Goal: Information Seeking & Learning: Learn about a topic

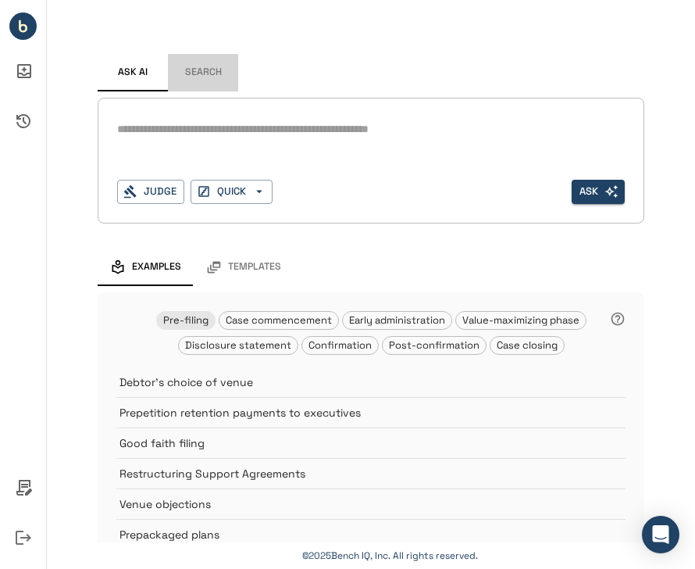
click at [207, 54] on button "Search" at bounding box center [203, 73] width 70 height 38
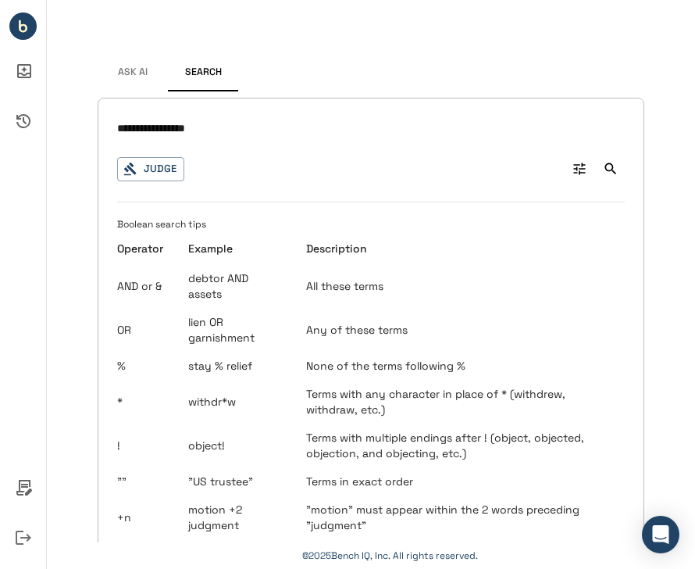
type input "**********"
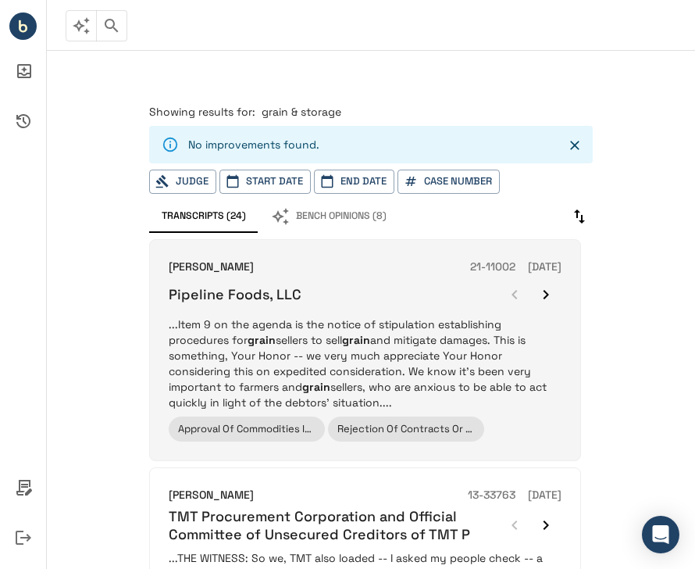
click at [278, 285] on h6 "Pipeline Foods, LLC" at bounding box center [235, 294] width 133 height 18
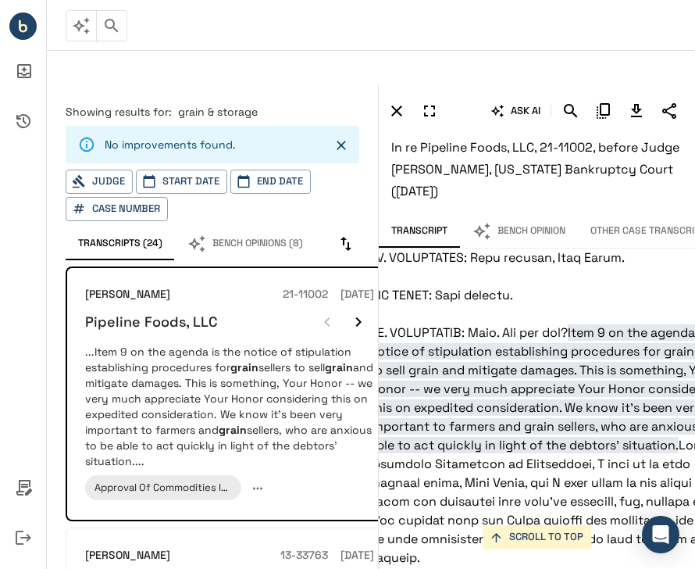
scroll to position [9678, 42]
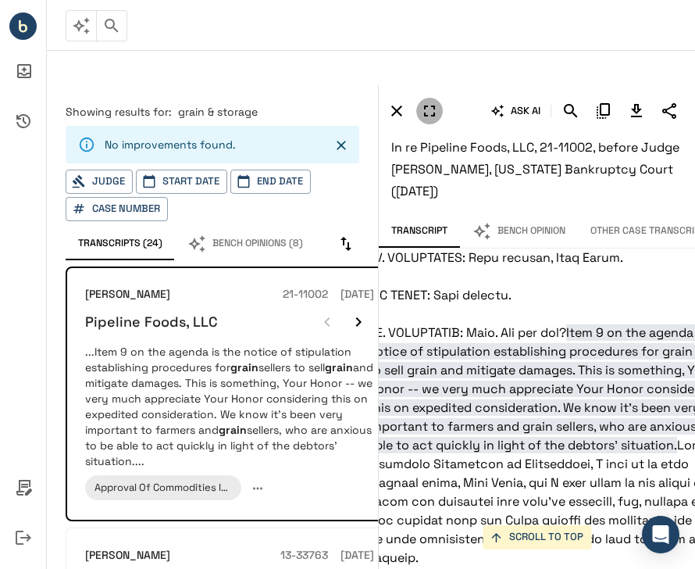
click at [431, 102] on icon "button" at bounding box center [429, 111] width 19 height 19
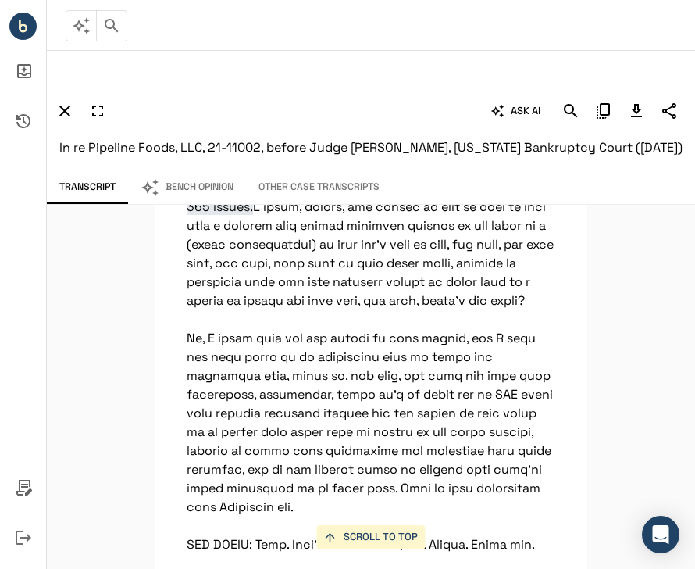
scroll to position [13048, 0]
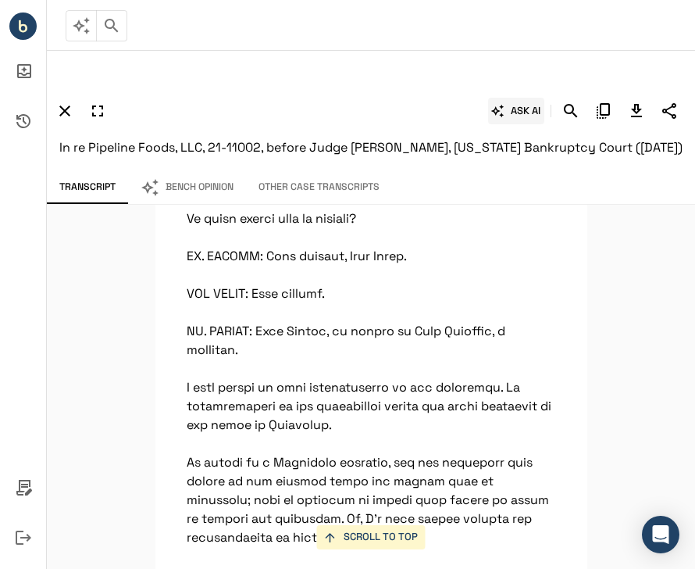
click at [524, 98] on button "ASK AI" at bounding box center [516, 111] width 56 height 27
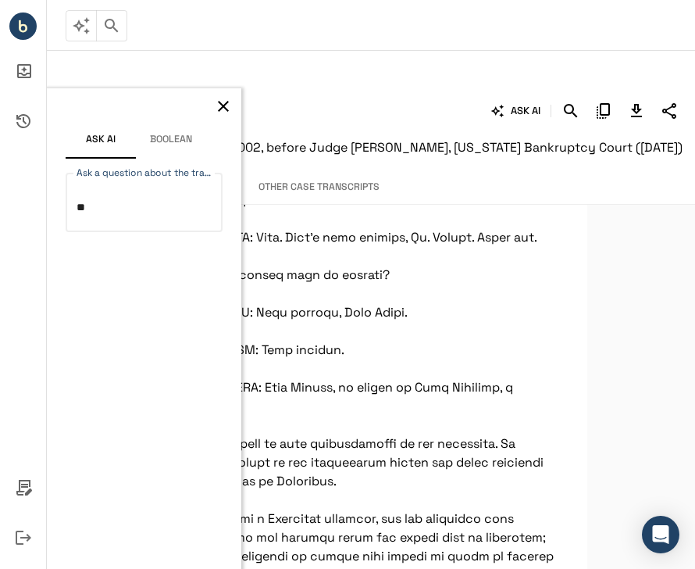
type textarea "*"
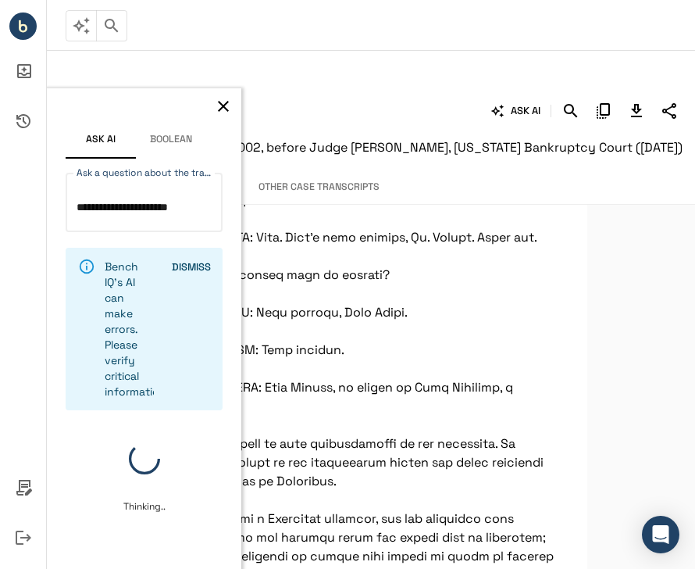
type textarea "**********"
click at [202, 255] on button "DISMISS" at bounding box center [191, 267] width 50 height 24
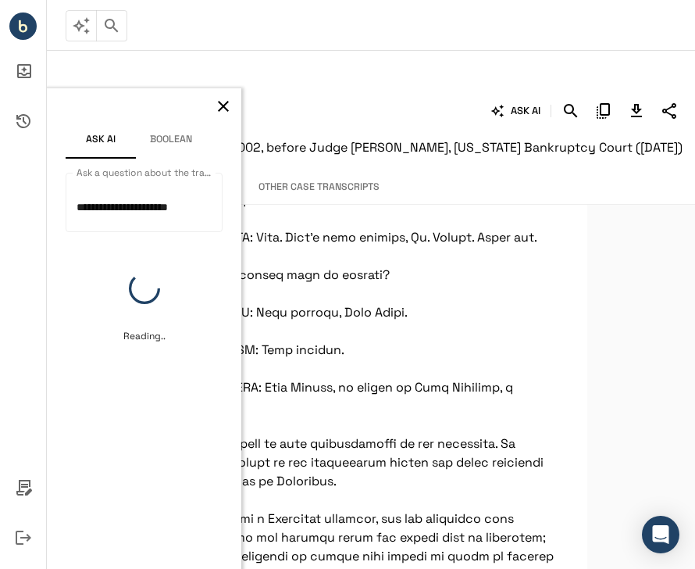
click at [447, 155] on div "ASK AI In re Pipeline Foods, LLC, 21-11002, before Judge [PERSON_NAME], [US_STA…" at bounding box center [371, 128] width 649 height 86
click at [299, 139] on span "In re Pipeline Foods, LLC, 21-11002, before Judge [PERSON_NAME], [US_STATE] Ban…" at bounding box center [371, 147] width 624 height 16
drag, startPoint x: 286, startPoint y: 108, endPoint x: 523, endPoint y: 108, distance: 237.5
click at [523, 139] on span "In re Pipeline Foods, LLC, 21-11002, before Judge [PERSON_NAME], [US_STATE] Ban…" at bounding box center [371, 147] width 624 height 16
click at [437, 139] on span "In re Pipeline Foods, LLC, 21-11002, before Judge [PERSON_NAME], [US_STATE] Ban…" at bounding box center [371, 147] width 624 height 16
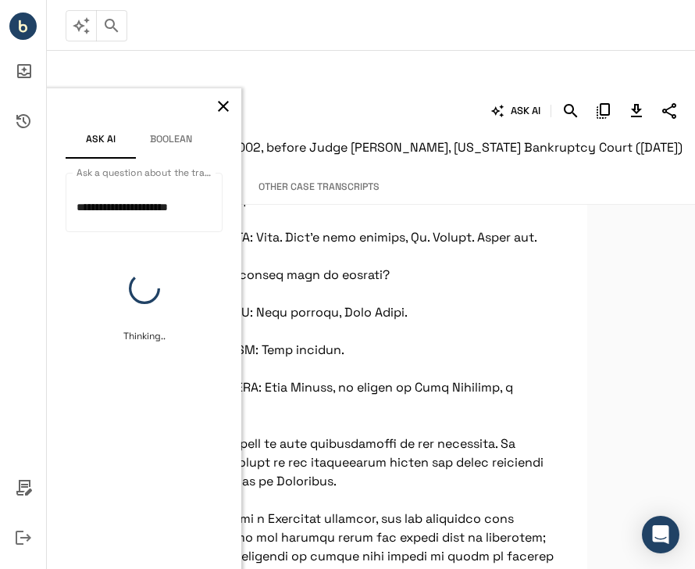
drag, startPoint x: 407, startPoint y: 108, endPoint x: 473, endPoint y: 122, distance: 67.1
click at [473, 137] on h6 "In re Pipeline Foods, LLC, 21-11002, before Judge [PERSON_NAME], [US_STATE] Ban…" at bounding box center [371, 148] width 624 height 22
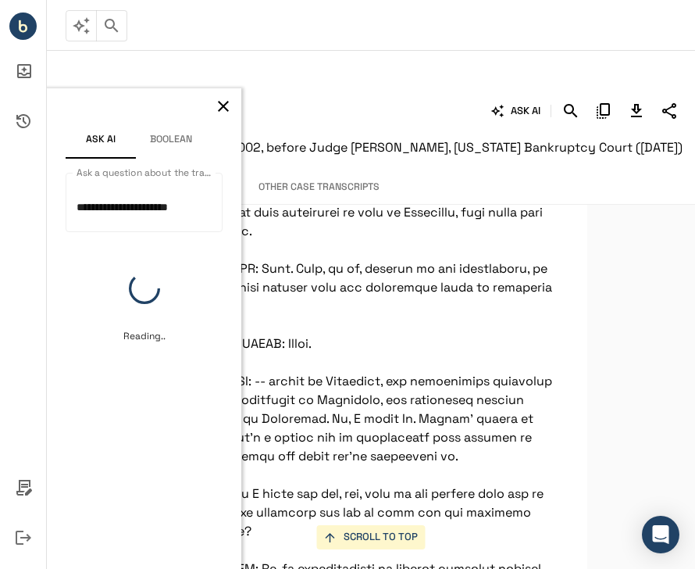
scroll to position [13887, 0]
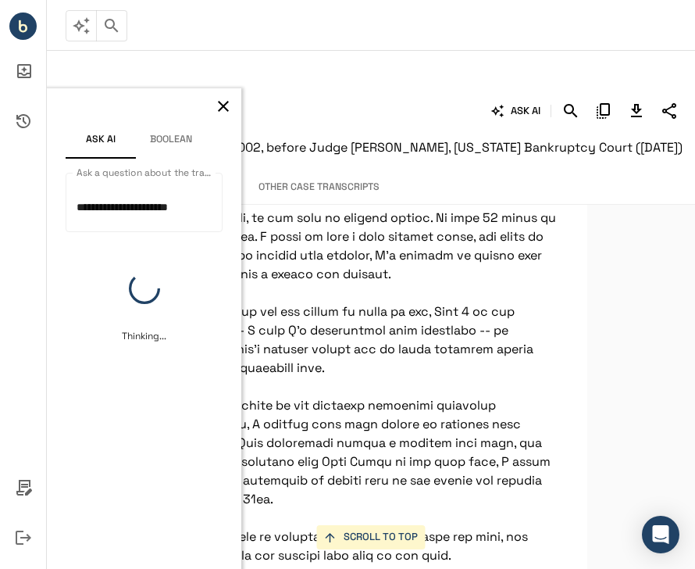
scroll to position [487, 0]
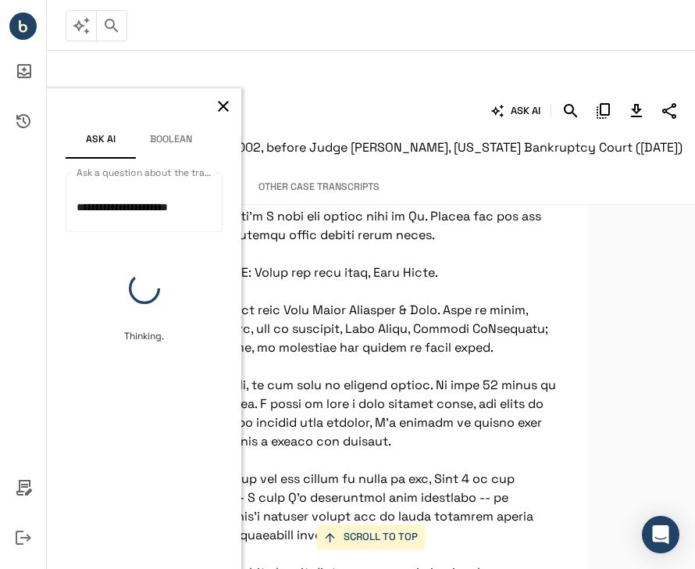
click at [223, 101] on icon "button" at bounding box center [223, 106] width 11 height 11
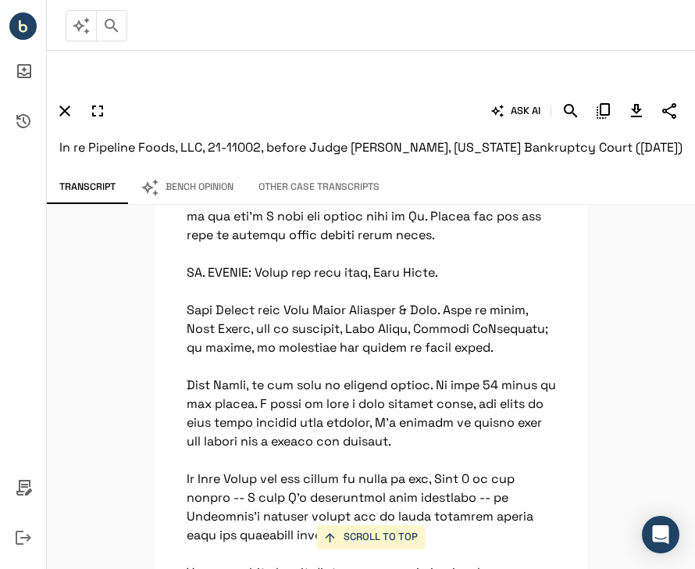
scroll to position [0, 0]
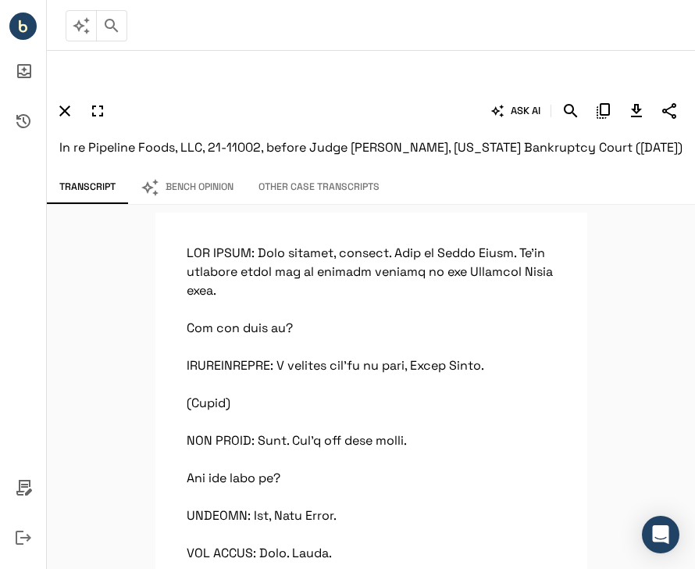
click at [194, 184] on button "Bench Opinion" at bounding box center [187, 187] width 118 height 33
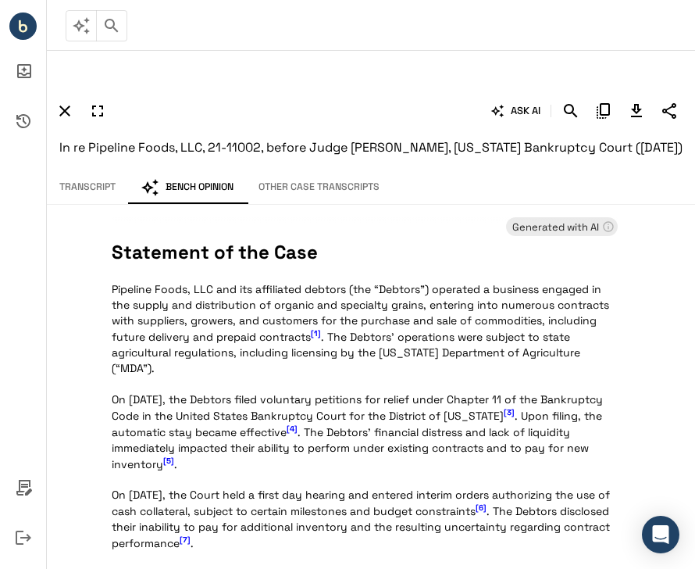
drag, startPoint x: 58, startPoint y: 113, endPoint x: 101, endPoint y: 134, distance: 47.9
click at [101, 134] on div "ASK AI In re Pipeline Foods, LLC, 21-11002, before Judge [PERSON_NAME], [US_STA…" at bounding box center [371, 128] width 649 height 86
copy span "In re Pipeline Foods, LLC, 21-11002, before Judge [PERSON_NAME], [US_STATE] Ban…"
click at [68, 105] on icon "button" at bounding box center [64, 110] width 11 height 11
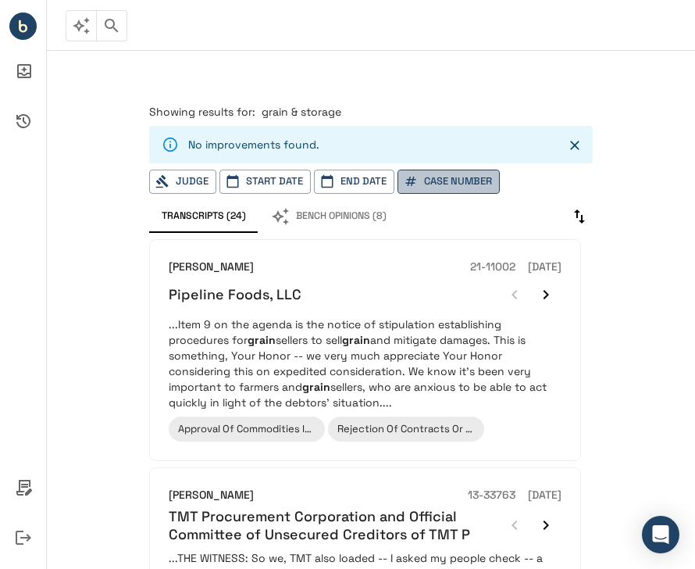
click at [460, 170] on button "Case Number" at bounding box center [449, 182] width 102 height 24
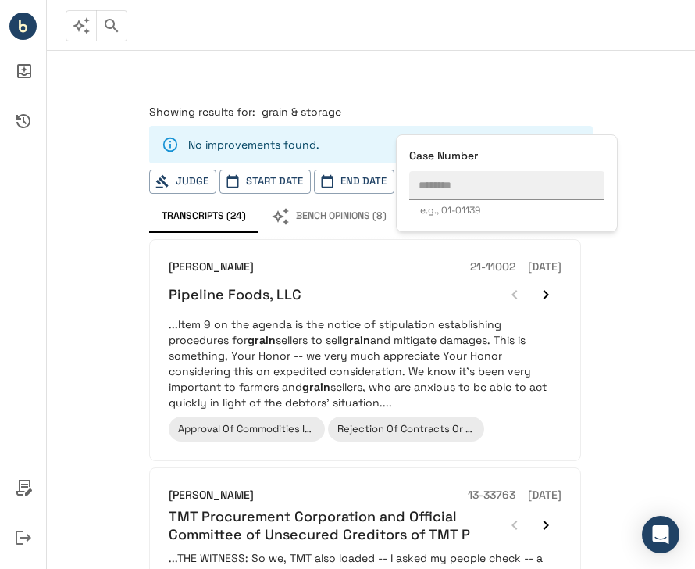
click at [434, 169] on div "Case Number e.g., 01-01139" at bounding box center [506, 183] width 195 height 71
click at [436, 181] on input "text" at bounding box center [506, 185] width 195 height 29
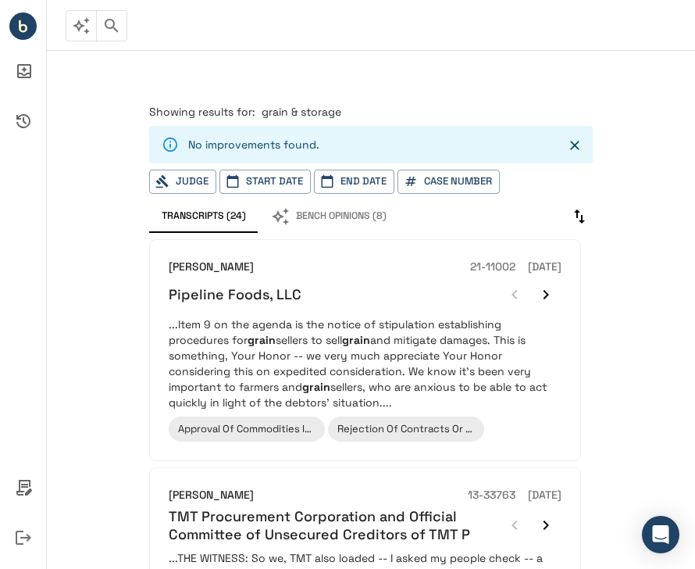
click at [366, 113] on div at bounding box center [347, 284] width 695 height 569
click at [113, 19] on icon "button" at bounding box center [111, 25] width 19 height 19
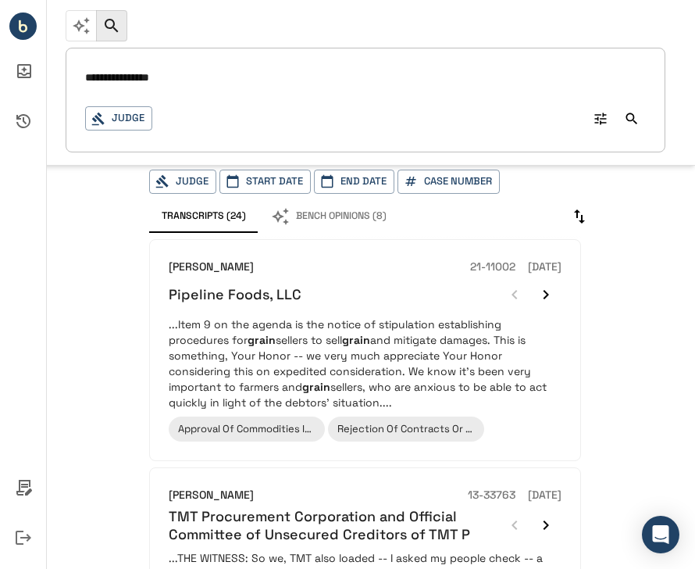
click at [152, 84] on input "**********" at bounding box center [365, 78] width 561 height 23
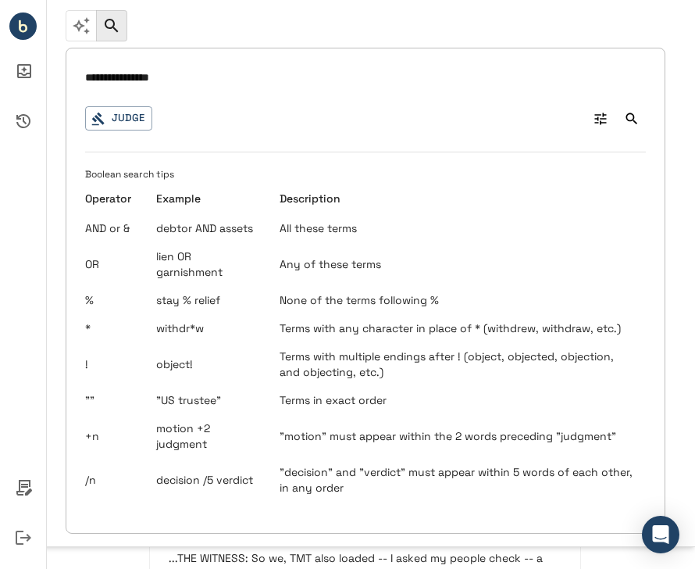
drag, startPoint x: 196, startPoint y: 84, endPoint x: 52, endPoint y: 84, distance: 143.8
click at [52, 84] on div "**********" at bounding box center [347, 273] width 695 height 547
type input "********"
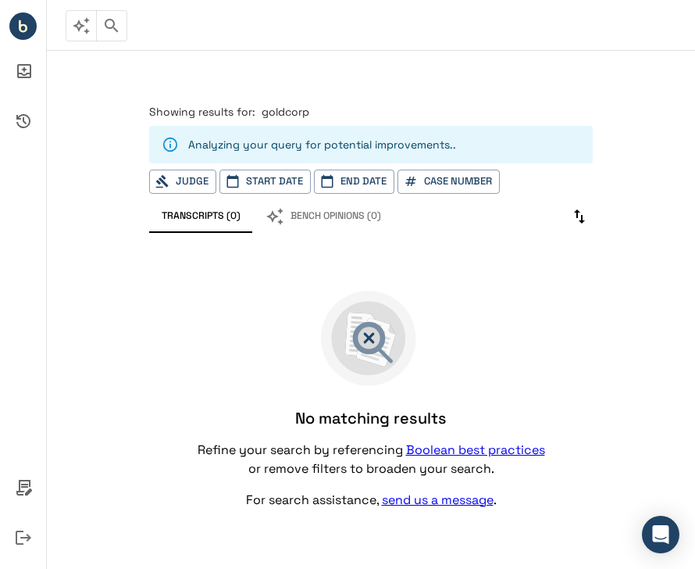
click at [120, 16] on icon "button" at bounding box center [111, 25] width 19 height 19
